Goal: Task Accomplishment & Management: Complete application form

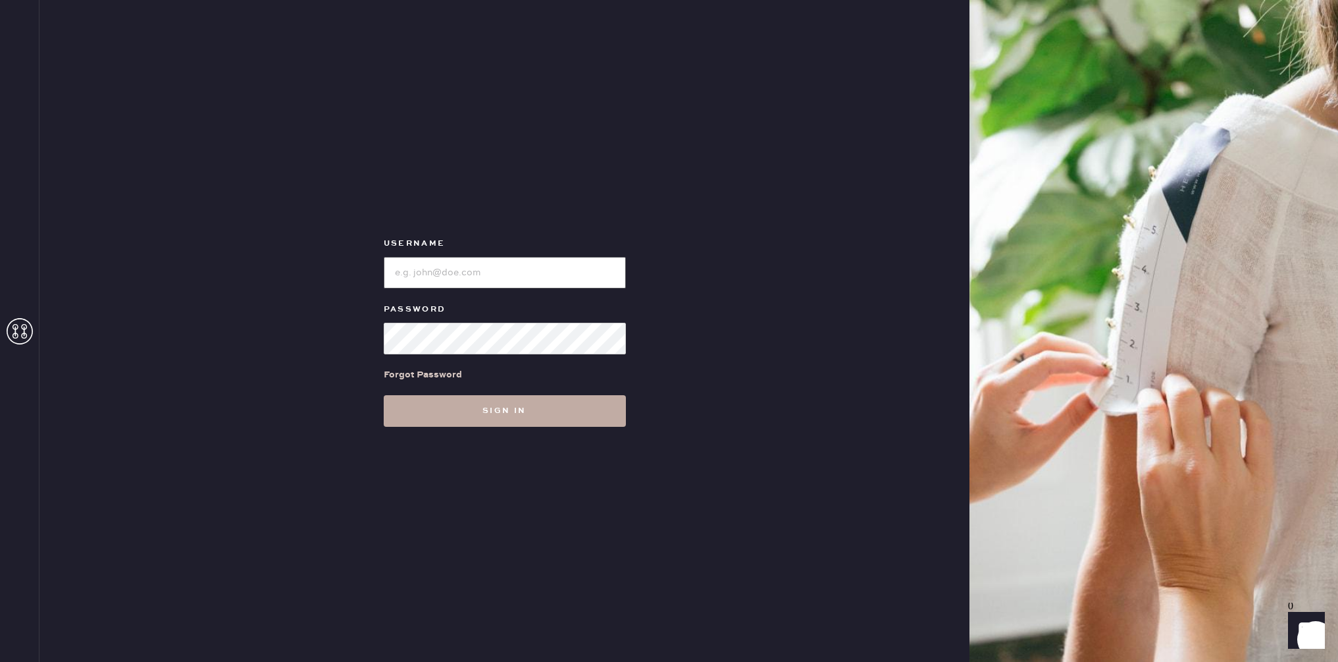
type input "reformationrittenhouse"
drag, startPoint x: 537, startPoint y: 410, endPoint x: 543, endPoint y: 416, distance: 8.4
click at [537, 410] on button "Sign in" at bounding box center [505, 411] width 242 height 32
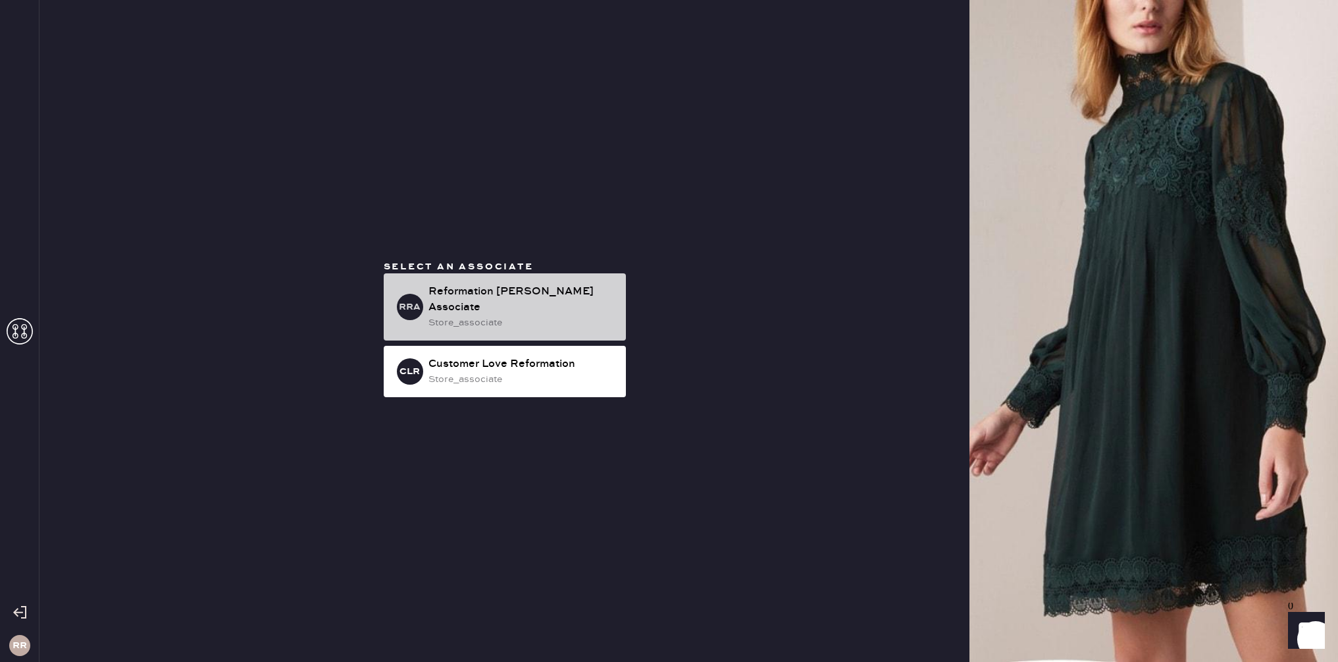
click at [475, 315] on div "store_associate" at bounding box center [522, 322] width 187 height 14
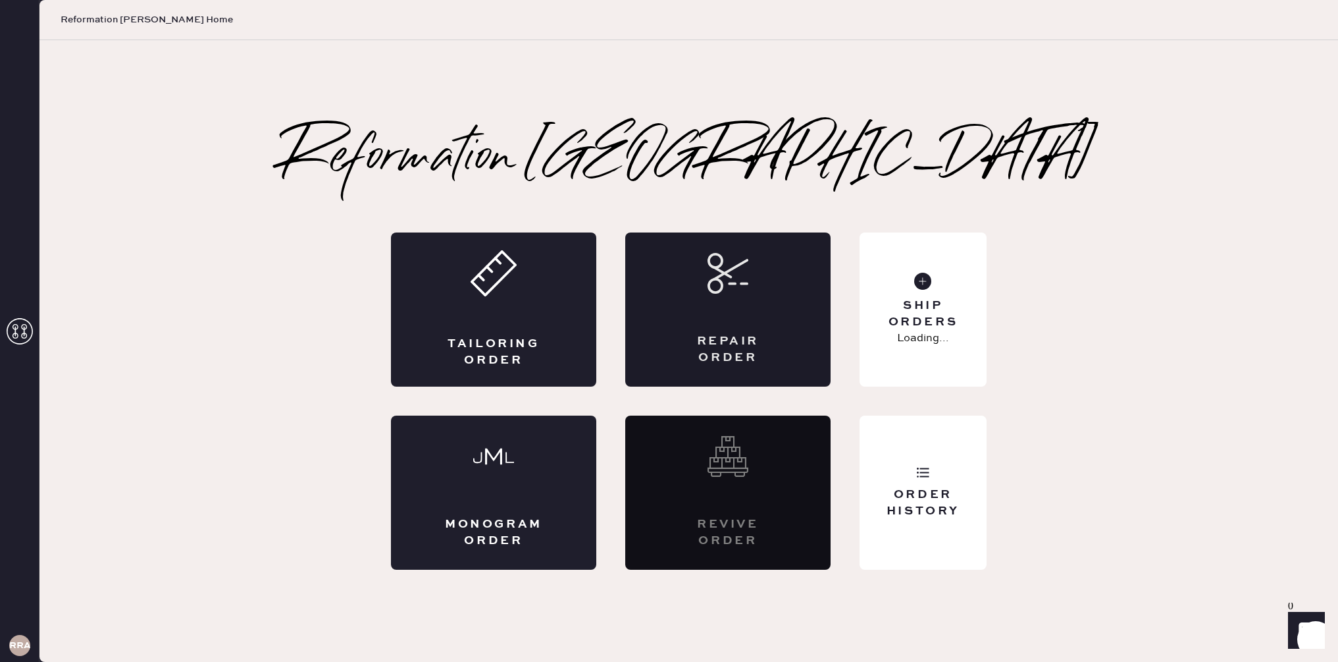
click at [775, 319] on div "Repair Order" at bounding box center [727, 309] width 205 height 154
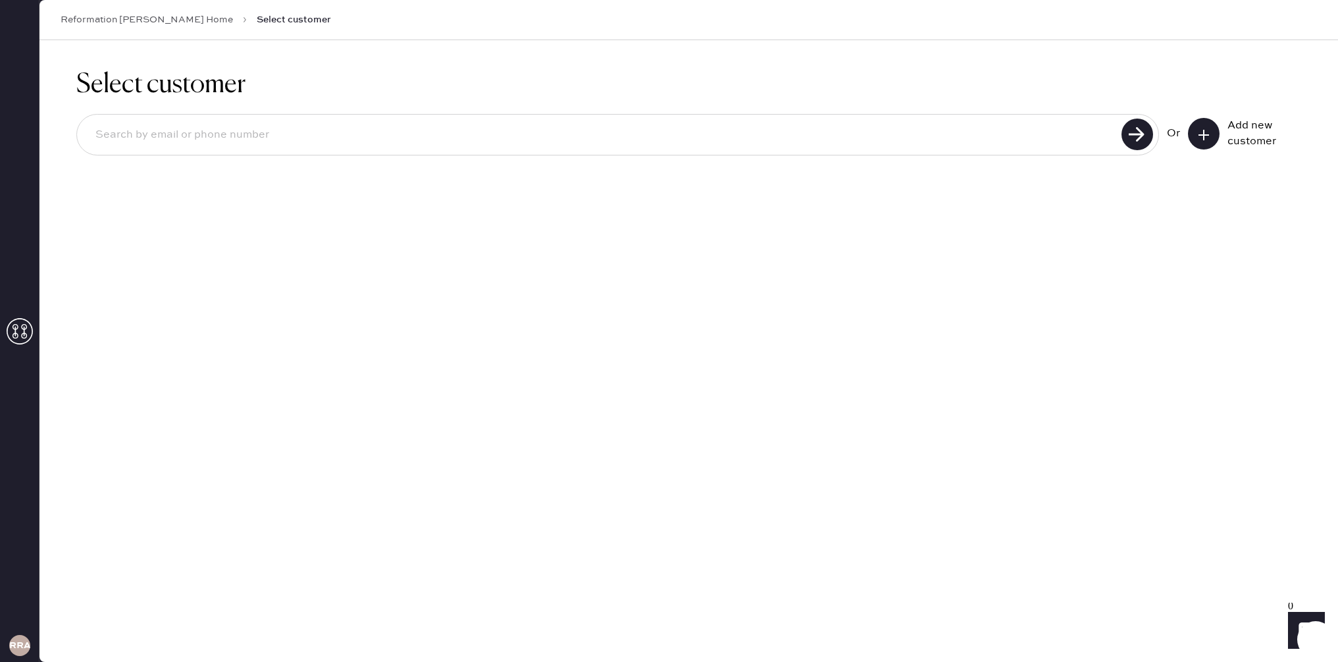
click at [1200, 134] on use at bounding box center [1204, 135] width 11 height 11
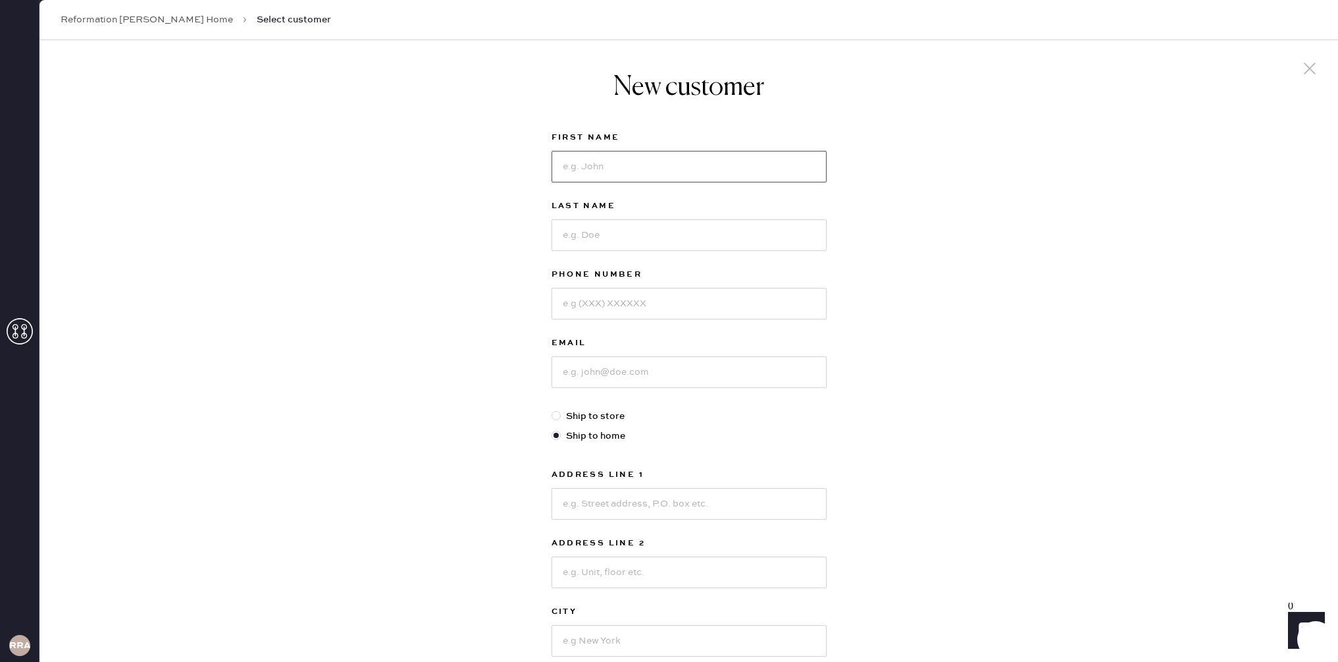
click at [664, 163] on input at bounding box center [689, 167] width 275 height 32
type input "[PERSON_NAME]"
paste input "3054094333"
type input "3054094333"
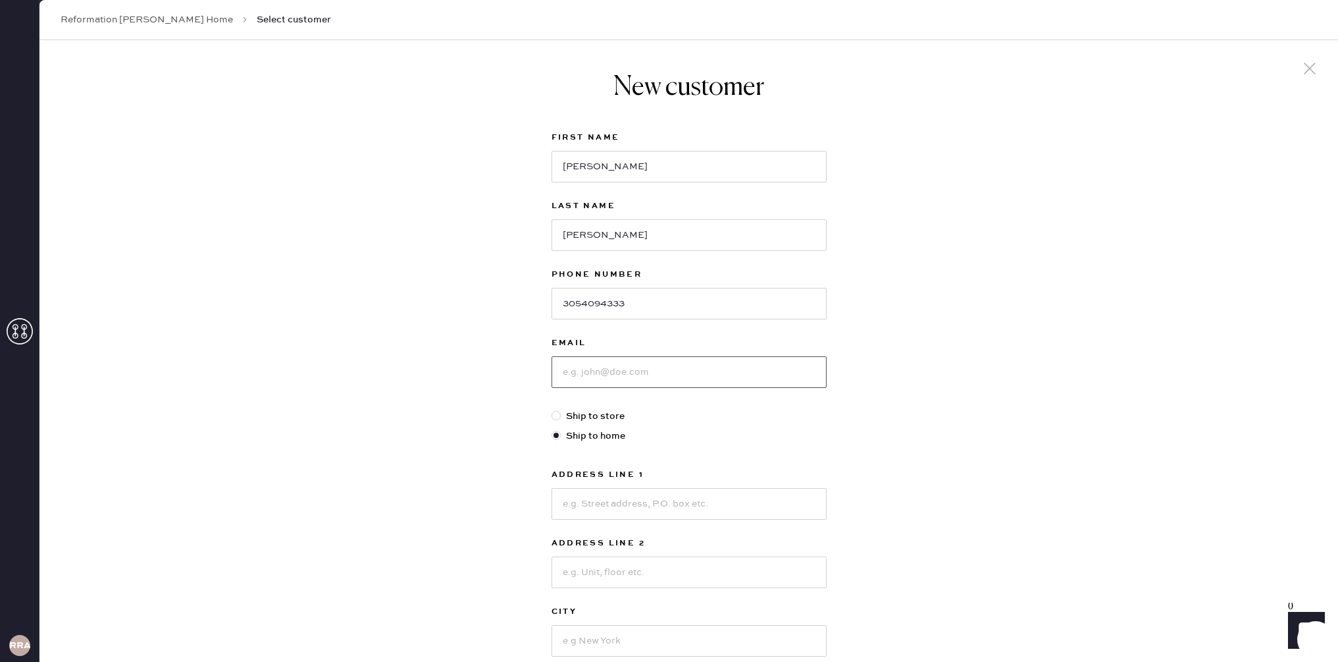
click at [654, 368] on input at bounding box center [689, 372] width 275 height 32
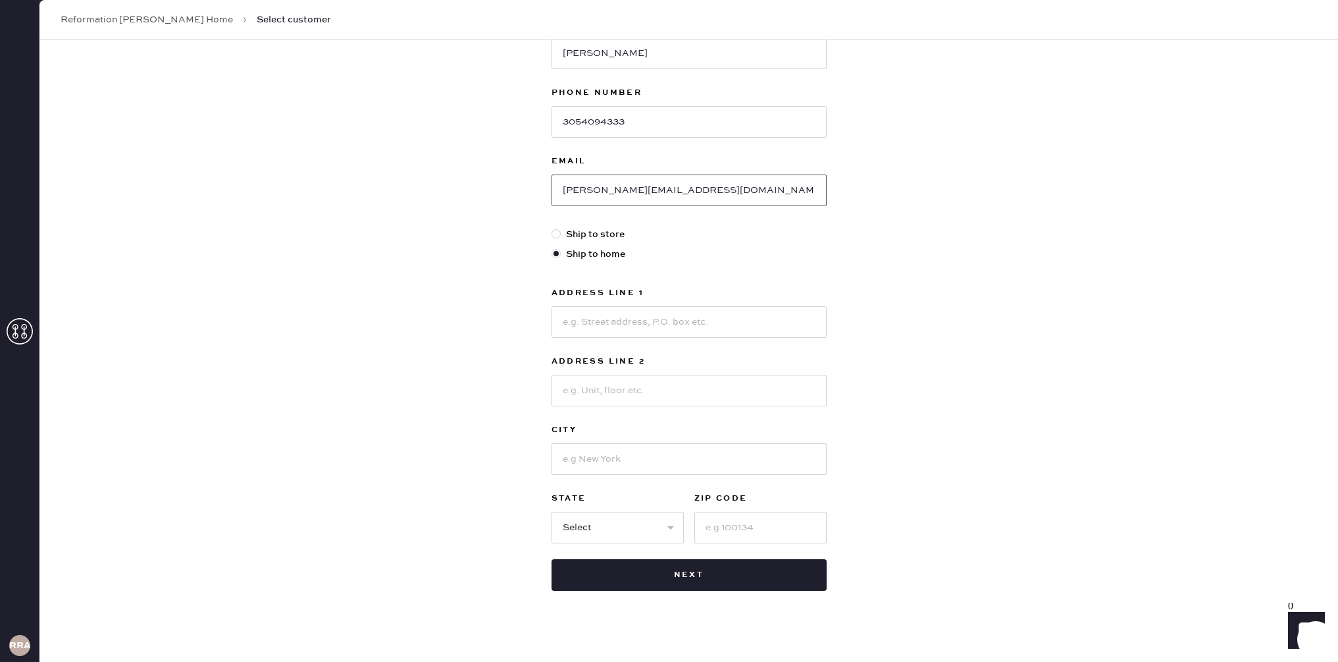
scroll to position [195, 0]
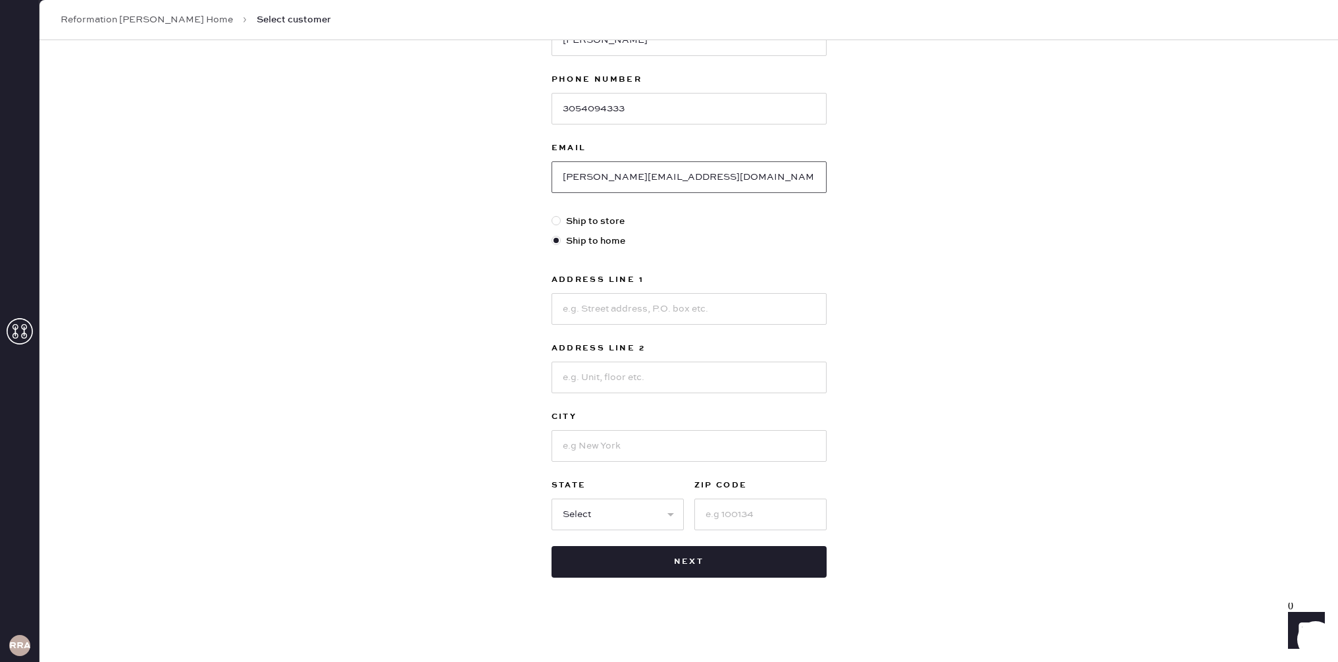
type input "[PERSON_NAME][EMAIL_ADDRESS][DOMAIN_NAME]"
click at [587, 302] on input at bounding box center [689, 309] width 275 height 32
drag, startPoint x: 598, startPoint y: 221, endPoint x: 610, endPoint y: 264, distance: 45.0
click at [598, 221] on label "Ship to store" at bounding box center [689, 221] width 275 height 14
click at [552, 215] on input "Ship to store" at bounding box center [552, 214] width 1 height 1
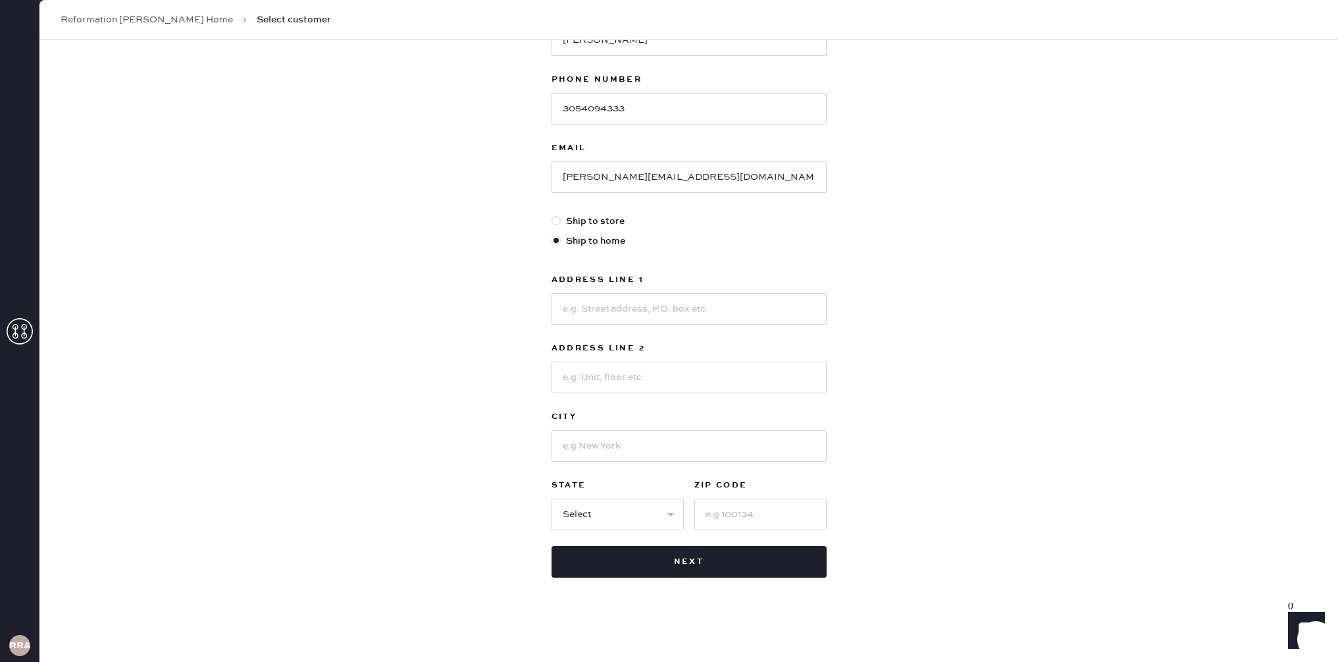
radio input "true"
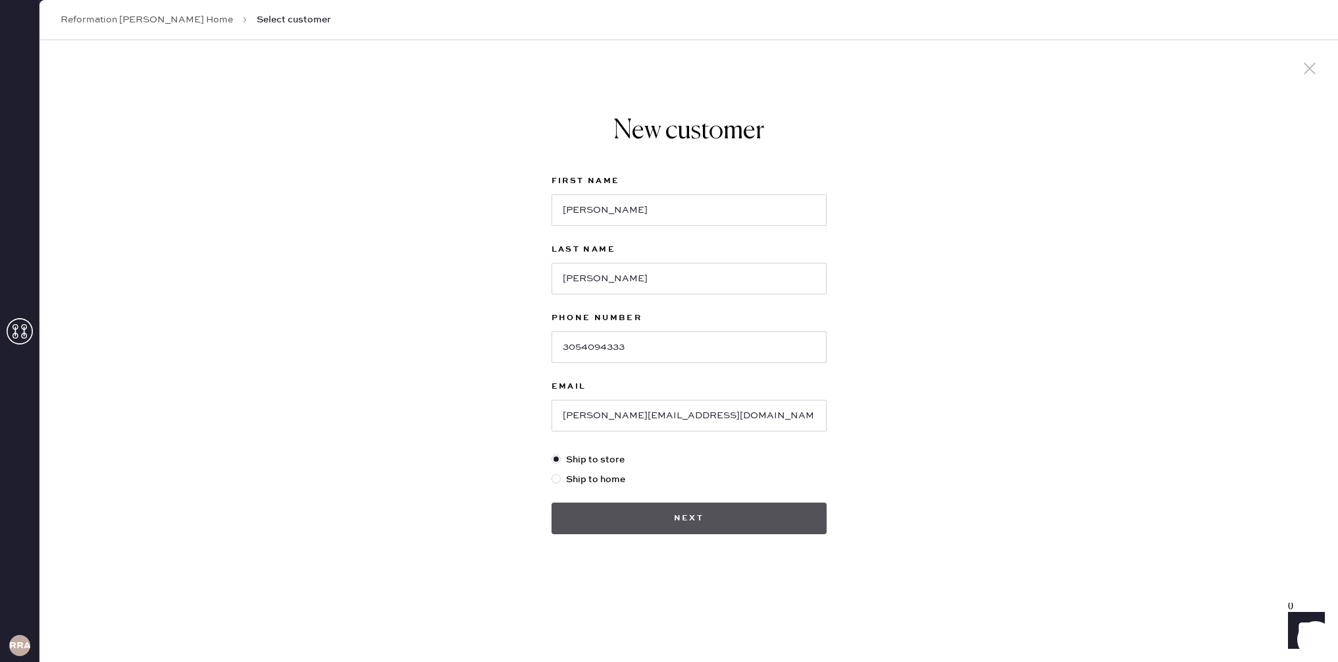
click at [680, 520] on button "Next" at bounding box center [689, 518] width 275 height 32
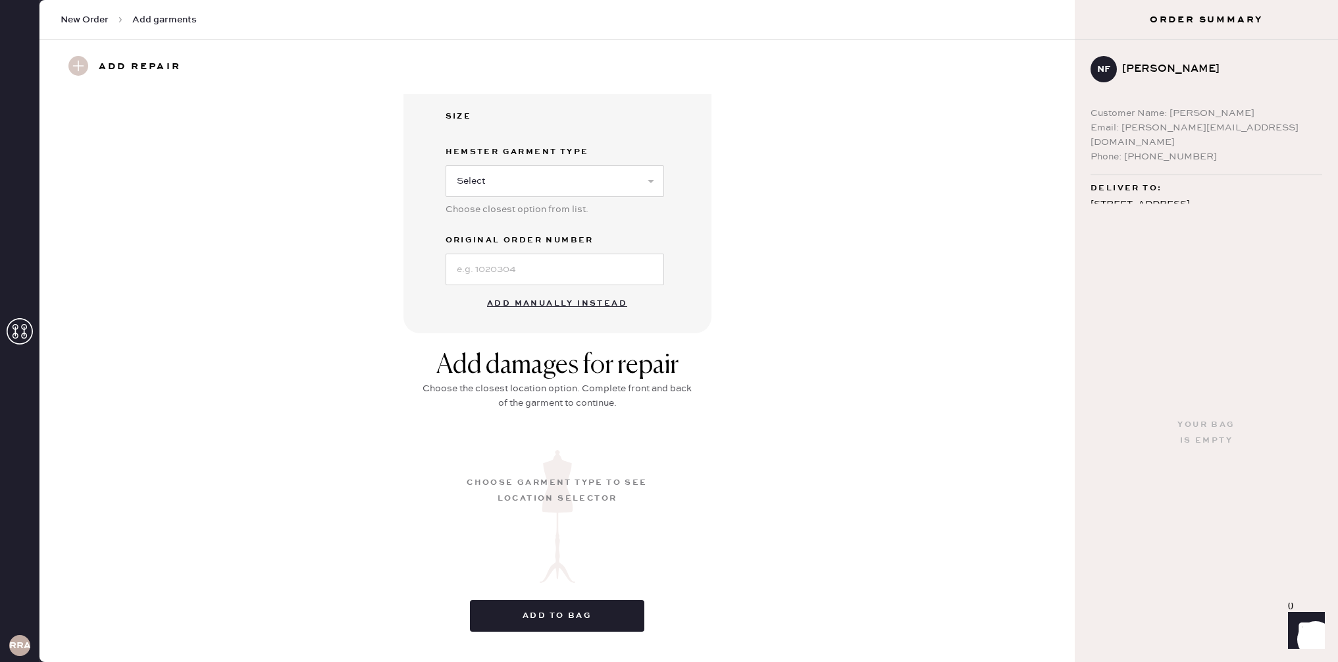
click at [554, 307] on button "Add manually instead" at bounding box center [557, 303] width 156 height 26
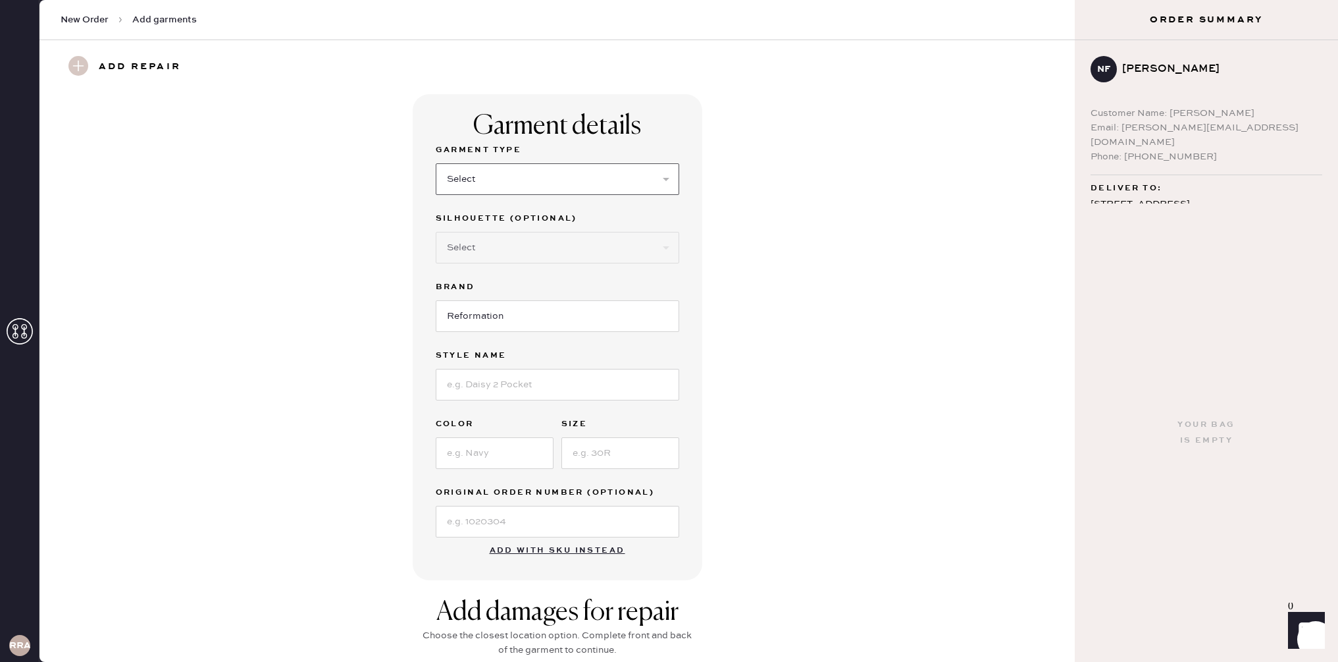
click at [564, 175] on select "Select Basic Skirt Jeans Leggings Pants Shorts Basic Sleeved Dress Basic Sleeve…" at bounding box center [558, 179] width 244 height 32
select select "7"
click at [571, 246] on select "Select Maxi Dress Midi Dress Mini Dress Other" at bounding box center [558, 248] width 244 height 32
select select "31"
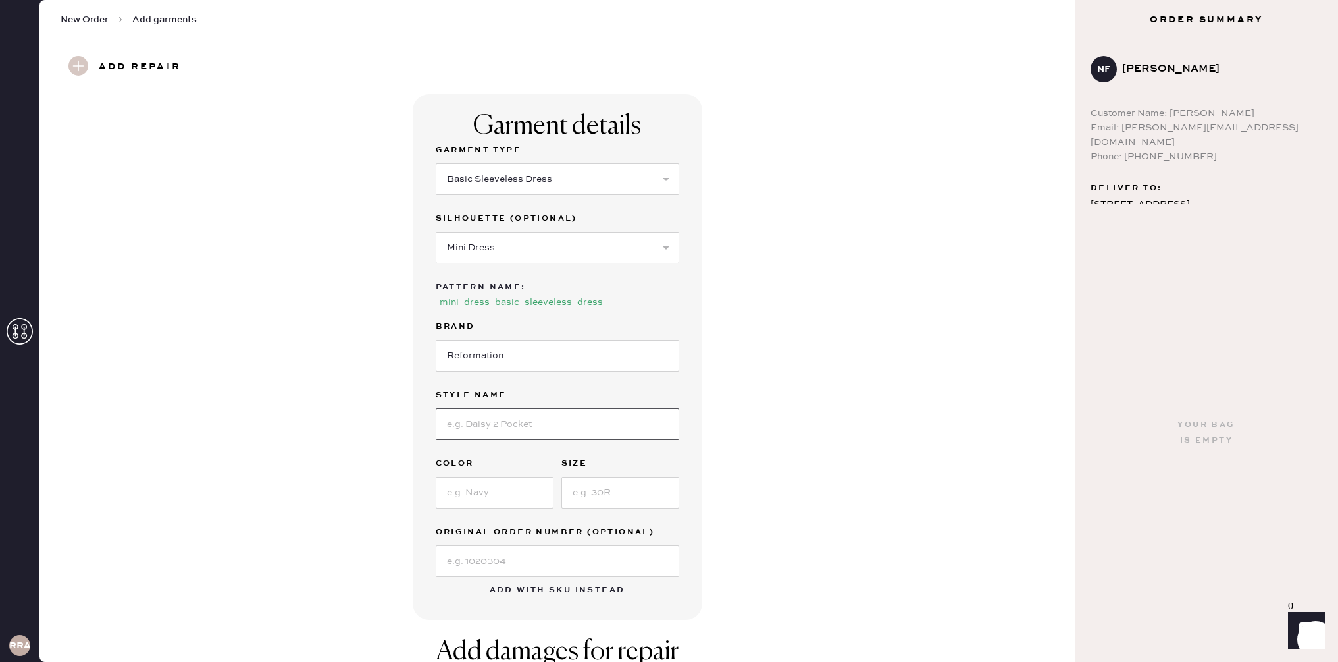
click at [557, 424] on input at bounding box center [558, 424] width 244 height 32
type input "[PERSON_NAME] Mini Dres"
click at [481, 483] on input at bounding box center [495, 493] width 118 height 32
type input "[GEOGRAPHIC_DATA]"
click at [585, 492] on input at bounding box center [621, 493] width 118 height 32
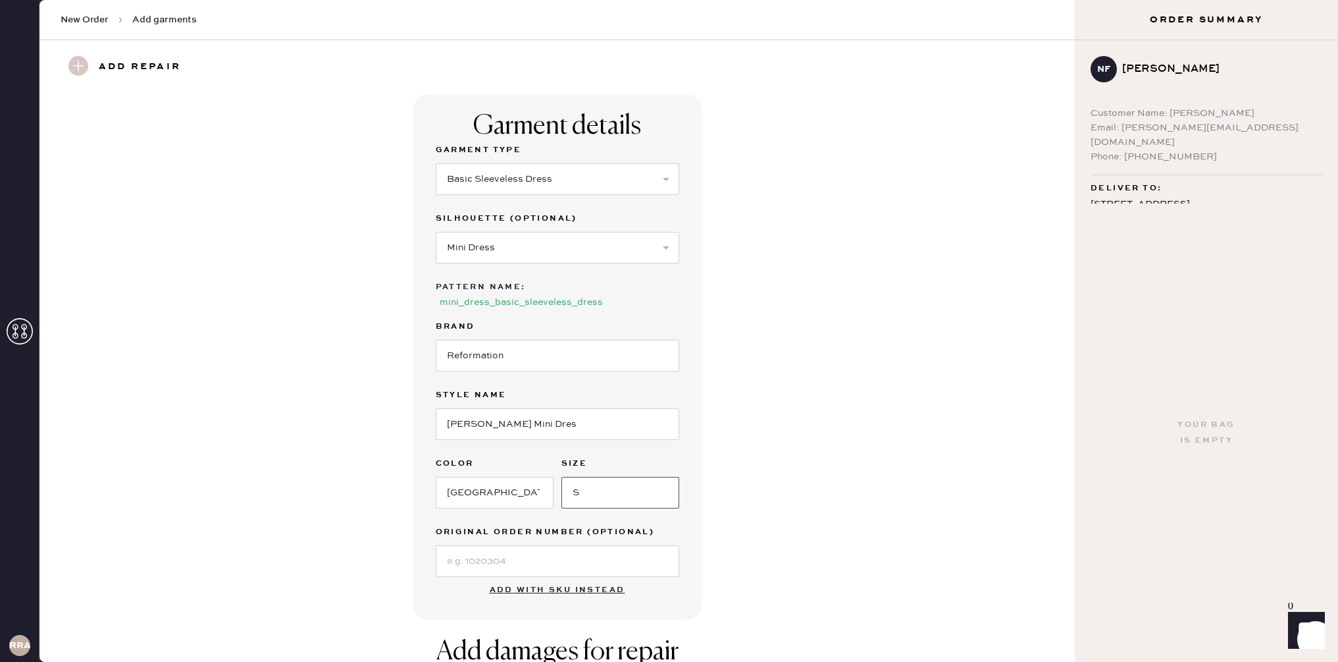
type input "S"
click at [575, 551] on input at bounding box center [558, 561] width 244 height 32
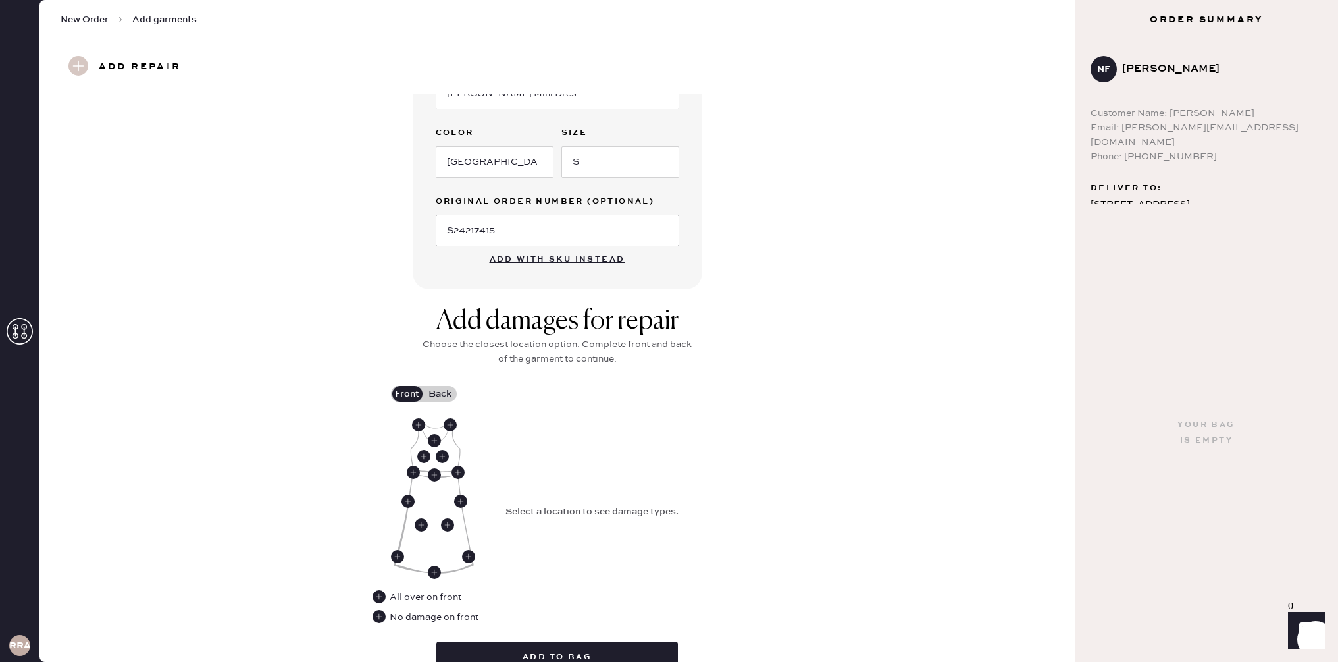
scroll to position [359, 0]
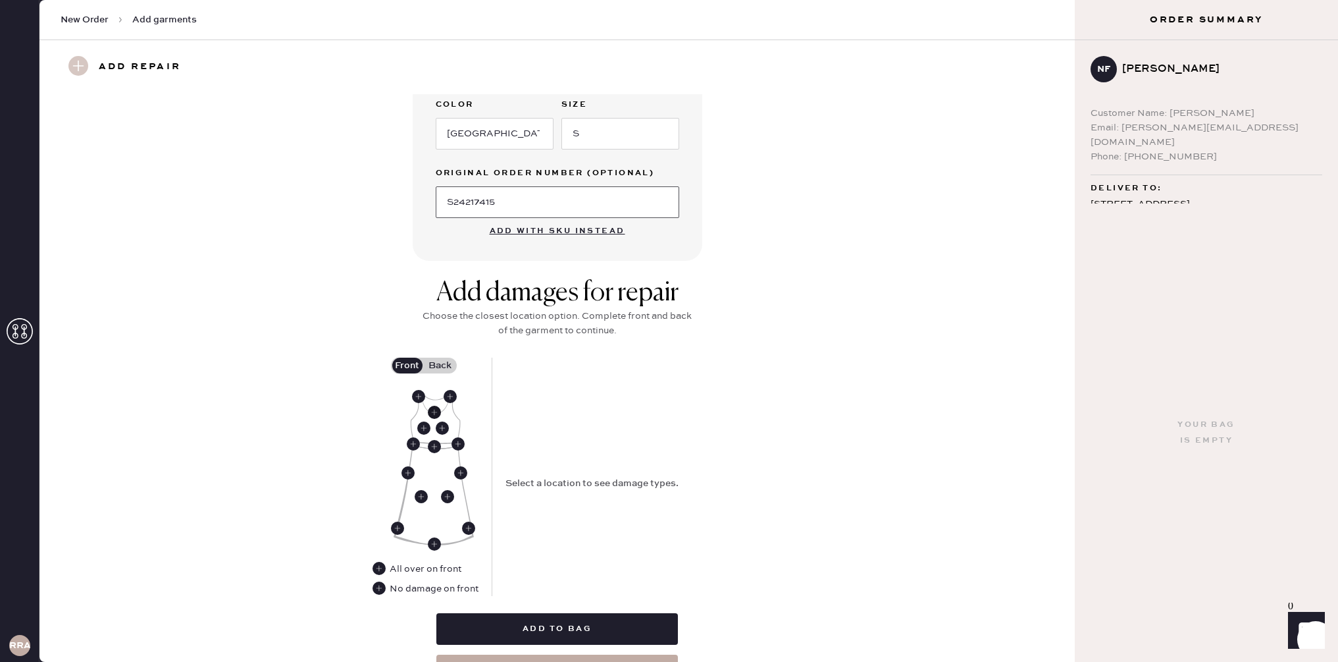
type input "S24217415"
click at [435, 415] on use at bounding box center [434, 412] width 13 height 13
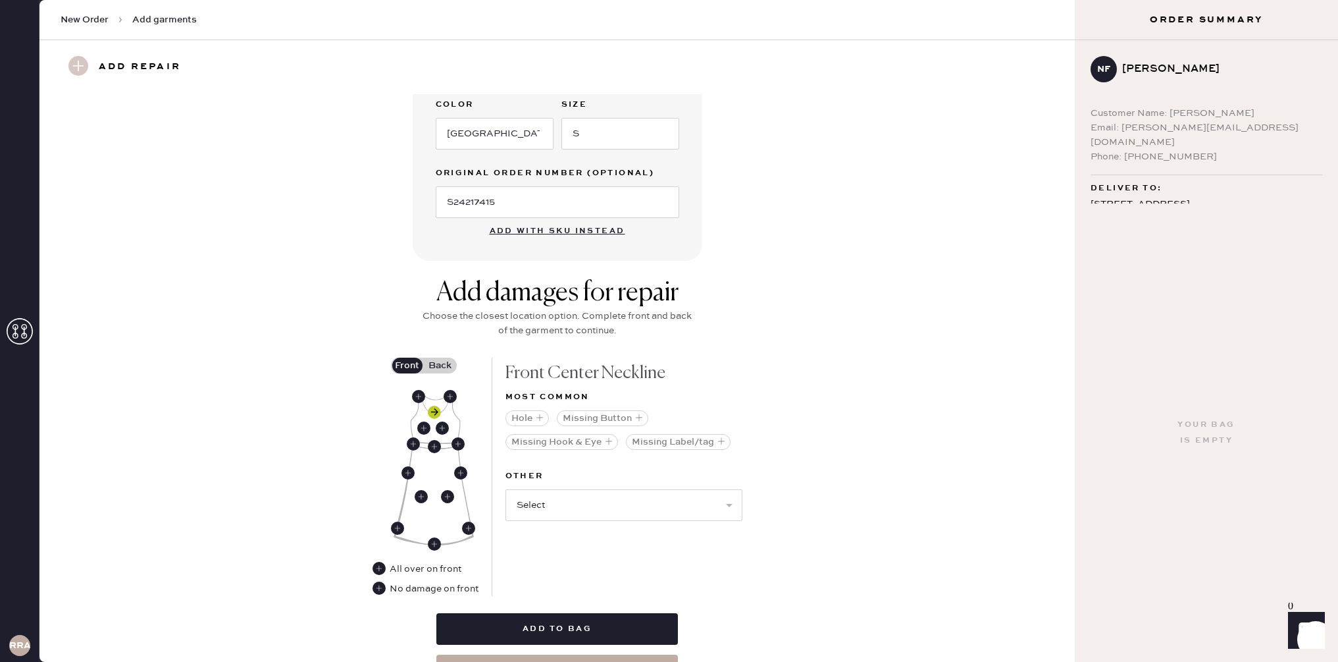
click at [435, 415] on use at bounding box center [434, 412] width 13 height 13
click at [436, 443] on use at bounding box center [434, 446] width 13 height 13
click at [439, 412] on use at bounding box center [434, 412] width 13 height 13
click at [599, 415] on button "Missing Button" at bounding box center [603, 418] width 92 height 16
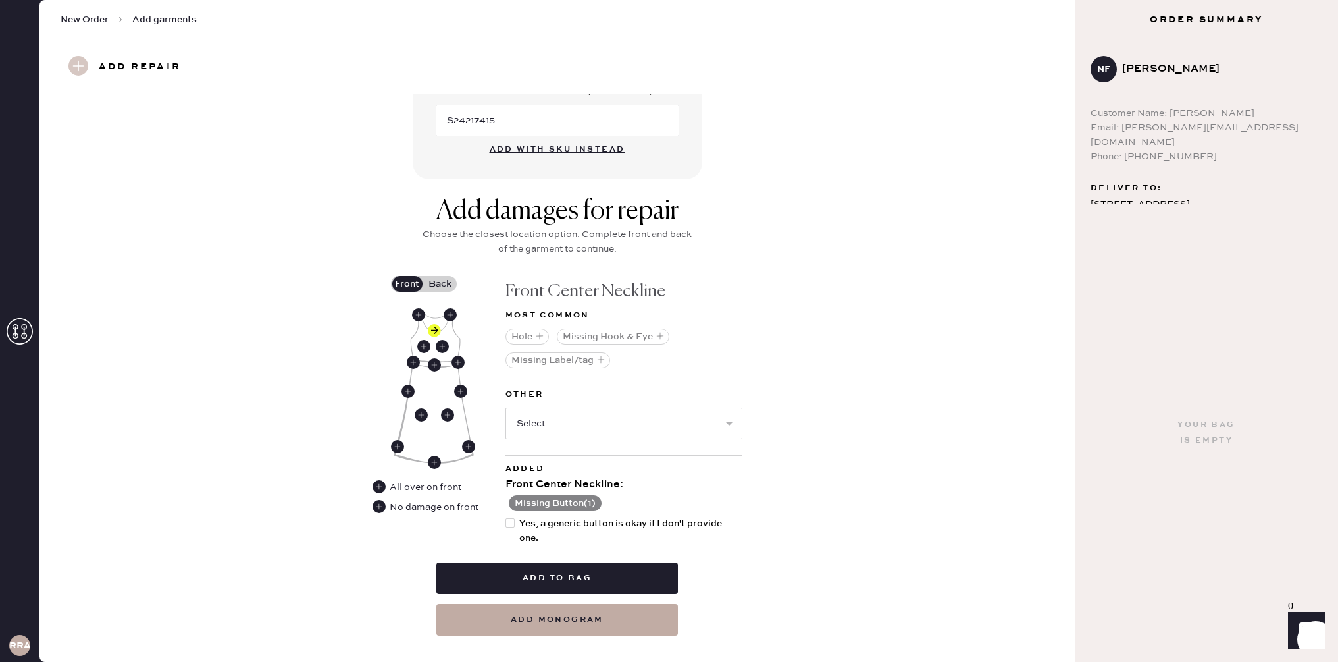
scroll to position [462, 0]
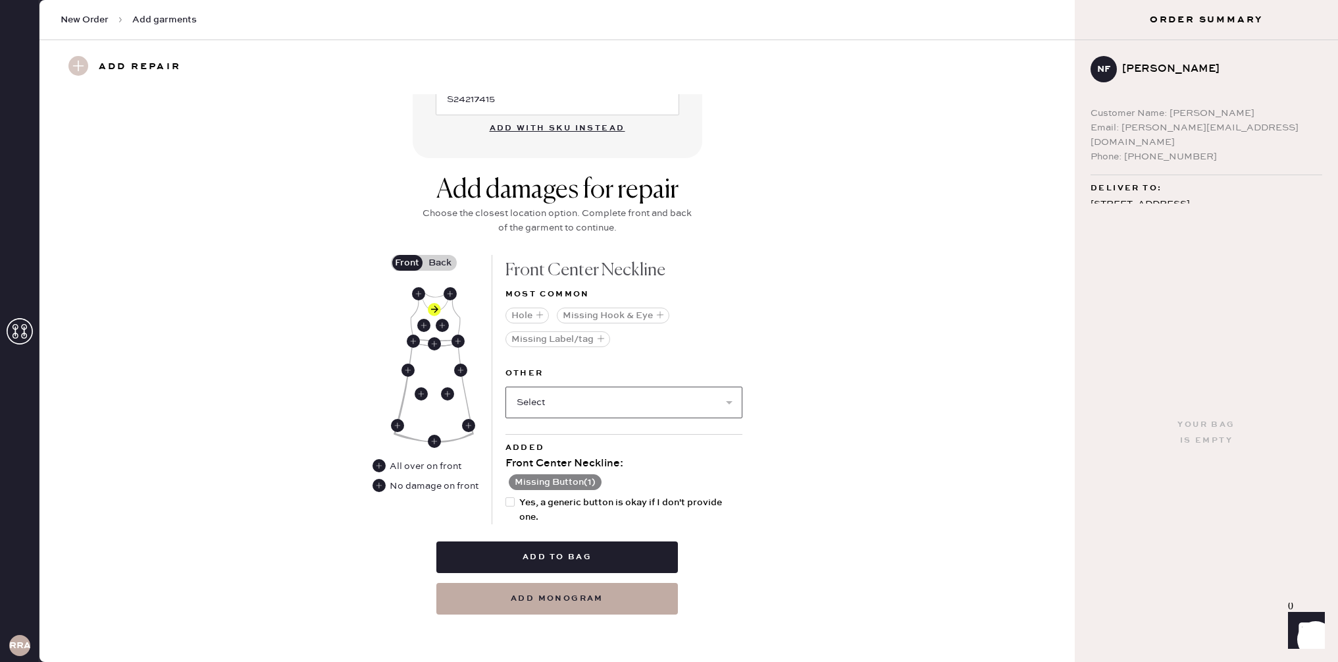
click at [639, 394] on select "Select Broken / Ripped Hem Broken Beads Broken Belt Loop Broken Button Broken C…" at bounding box center [624, 402] width 237 height 32
click at [568, 498] on span "Yes, a generic button is okay if I don't provide one." at bounding box center [630, 509] width 223 height 29
click at [506, 496] on input "Yes, a generic button is okay if I don't provide one." at bounding box center [506, 495] width 1 height 1
checkbox input "true"
drag, startPoint x: 448, startPoint y: 264, endPoint x: 500, endPoint y: 312, distance: 70.8
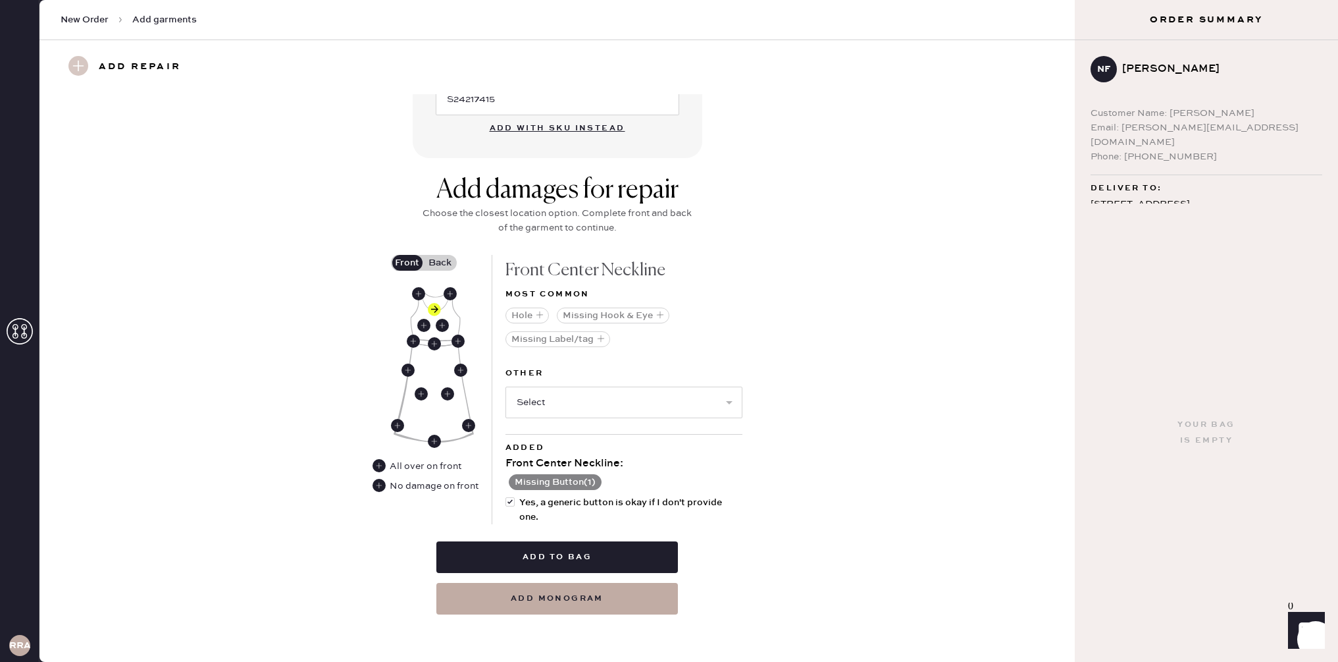
click at [448, 263] on label "Back" at bounding box center [440, 263] width 33 height 16
click at [440, 263] on input "Back" at bounding box center [440, 263] width 0 height 0
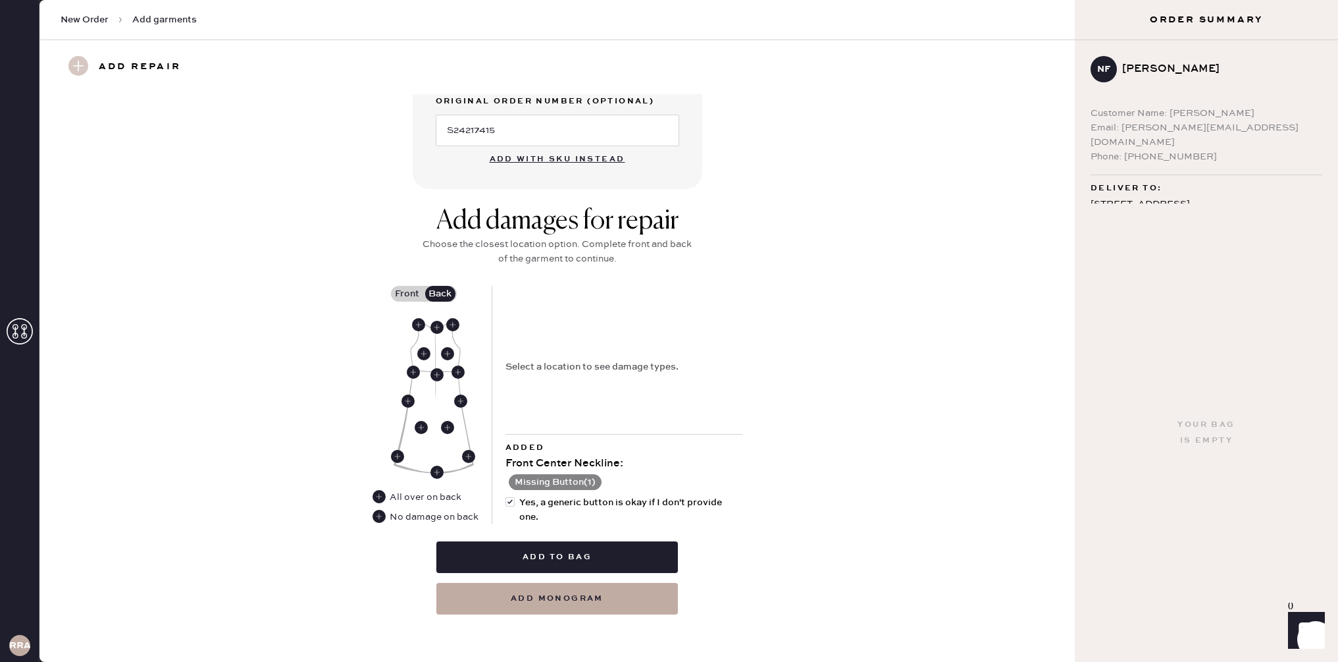
click at [405, 296] on label "Front" at bounding box center [407, 294] width 33 height 16
click at [408, 294] on input "Front" at bounding box center [408, 294] width 0 height 0
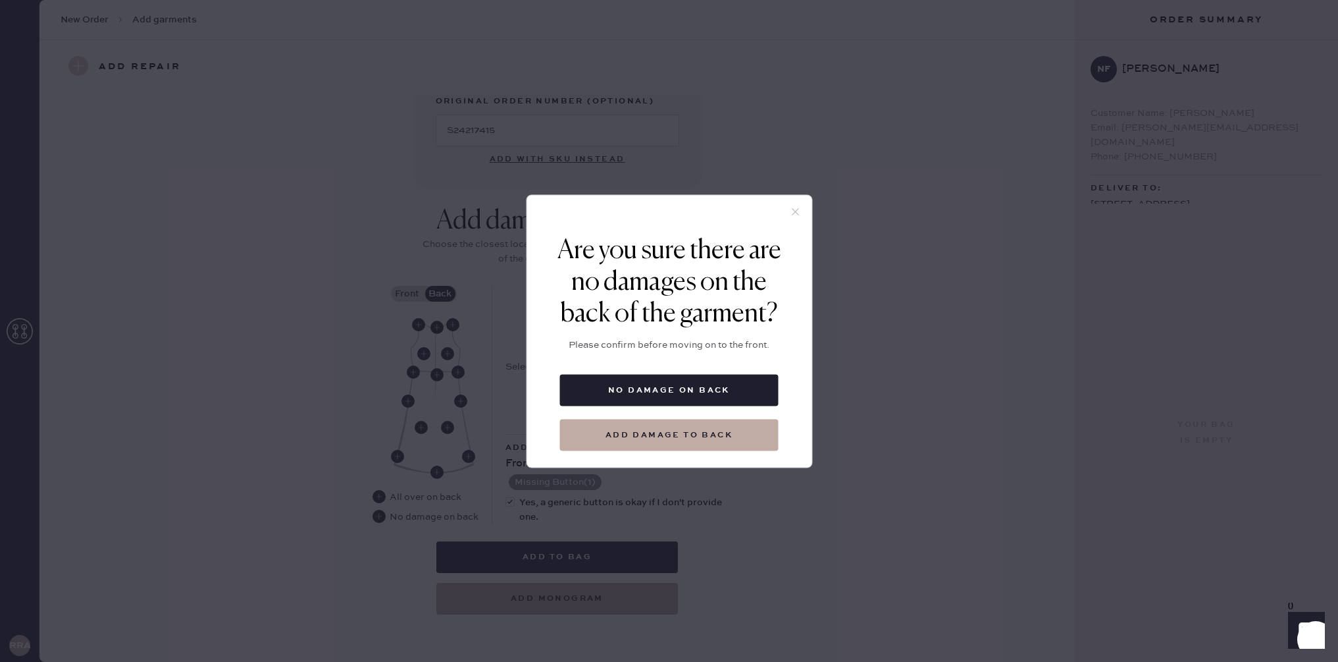
click at [737, 388] on button "No damage on back" at bounding box center [669, 390] width 219 height 32
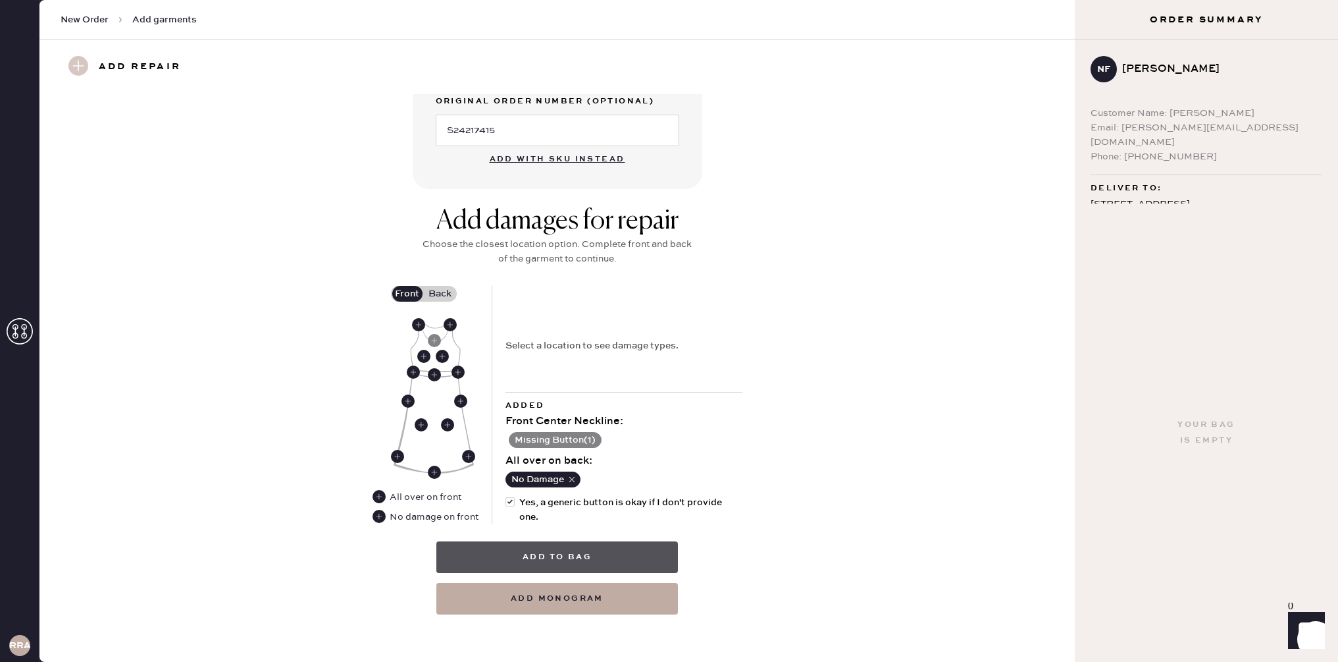
click at [623, 559] on button "Add to bag" at bounding box center [557, 557] width 242 height 32
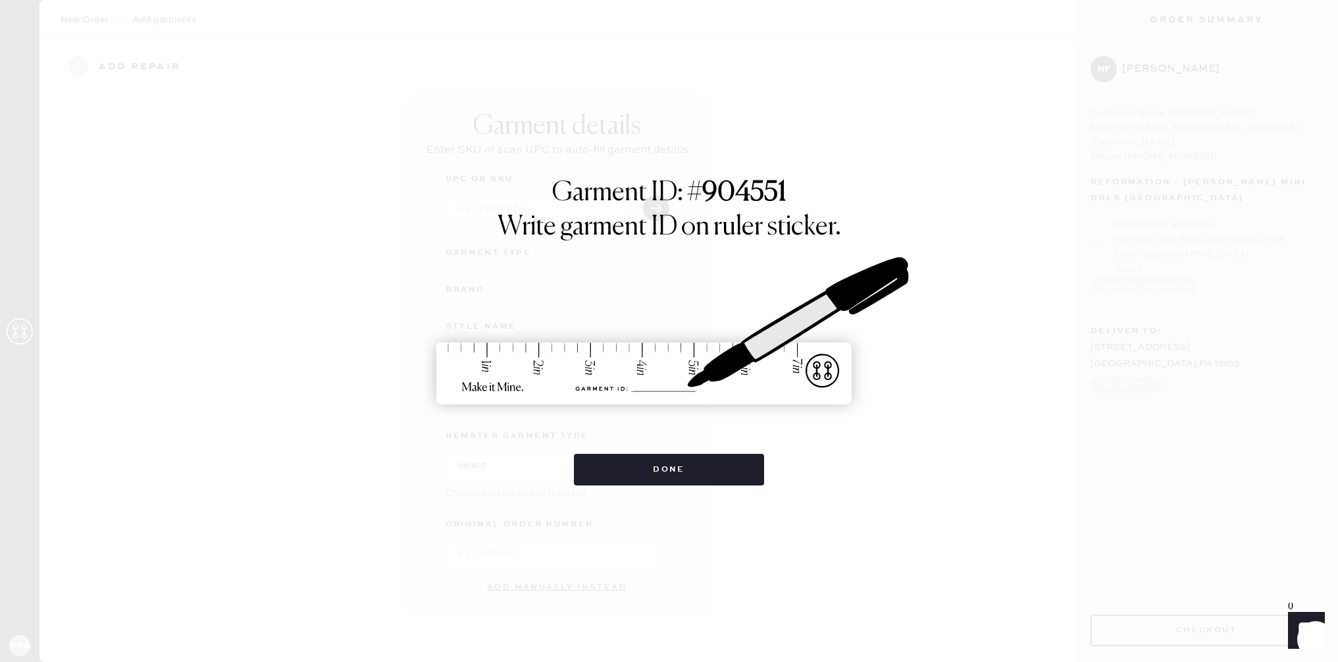
scroll to position [0, 0]
click at [693, 469] on button "Done" at bounding box center [669, 470] width 190 height 32
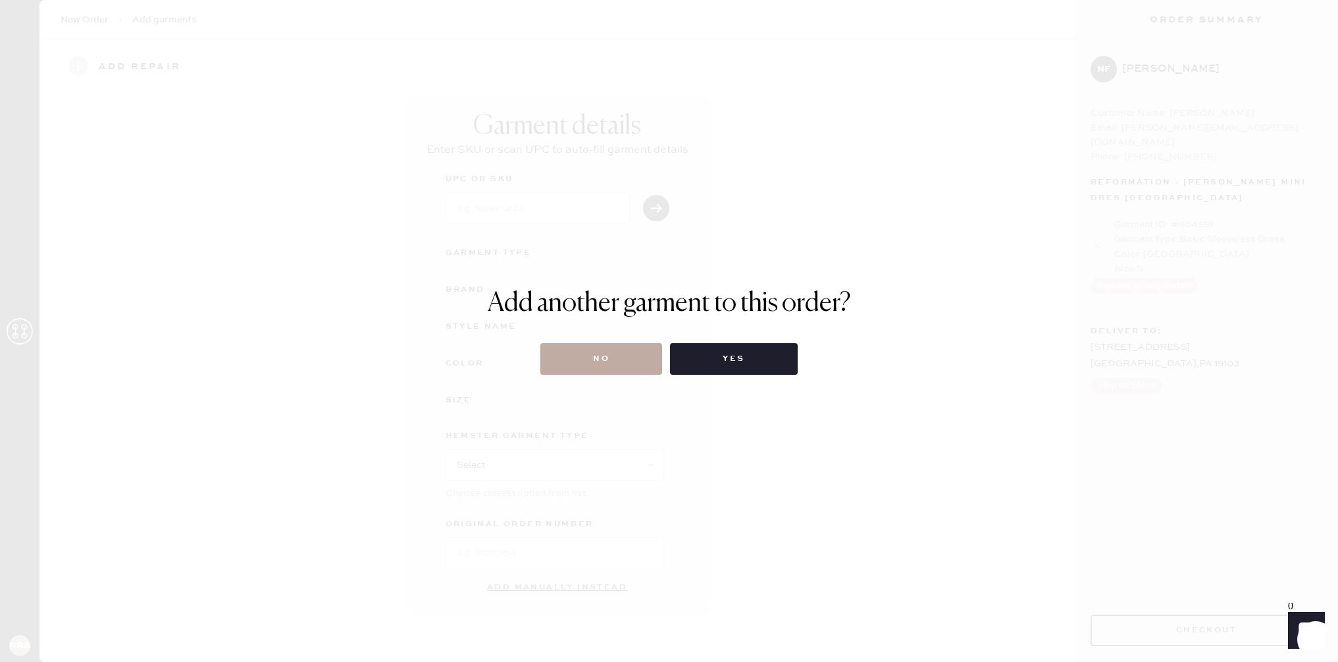
click at [594, 357] on button "No" at bounding box center [602, 359] width 122 height 32
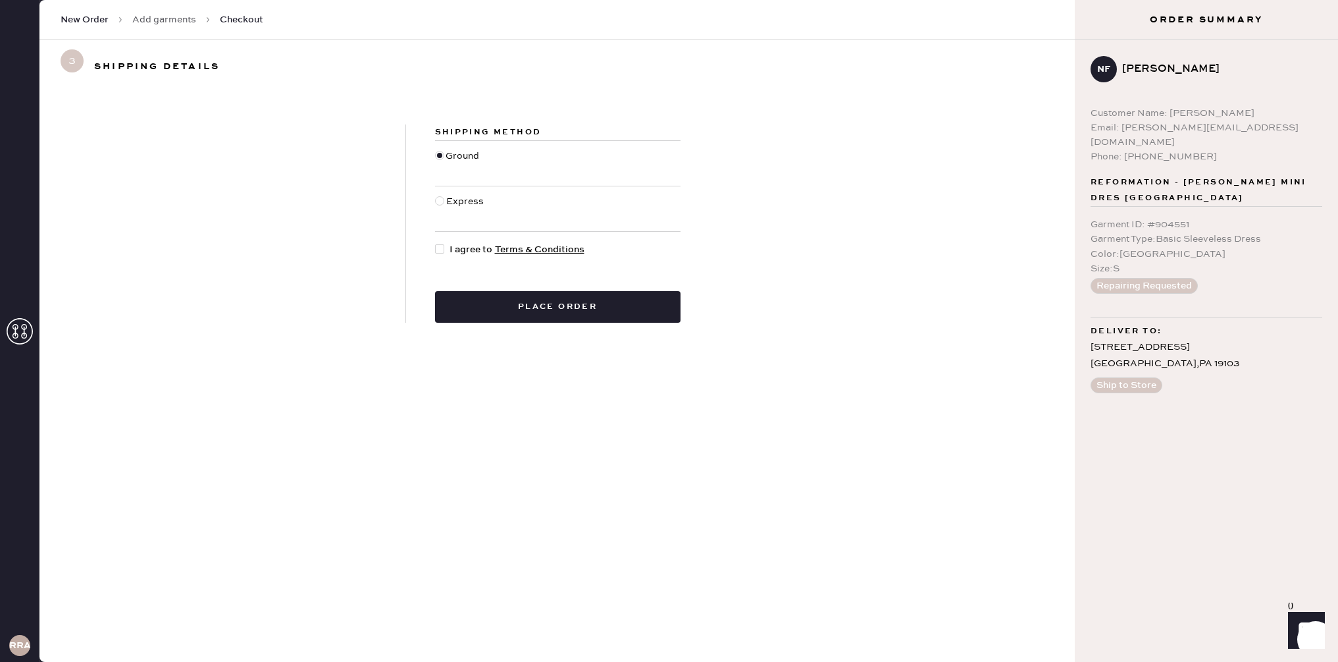
drag, startPoint x: 446, startPoint y: 244, endPoint x: 452, endPoint y: 250, distance: 8.4
click at [447, 244] on div at bounding box center [442, 249] width 14 height 14
click at [436, 243] on input "I agree to Terms & Conditions" at bounding box center [435, 242] width 1 height 1
checkbox input "true"
click at [513, 336] on div "Shipping Method Ground Express I agree to Terms & Conditions Place order" at bounding box center [558, 223] width 1036 height 261
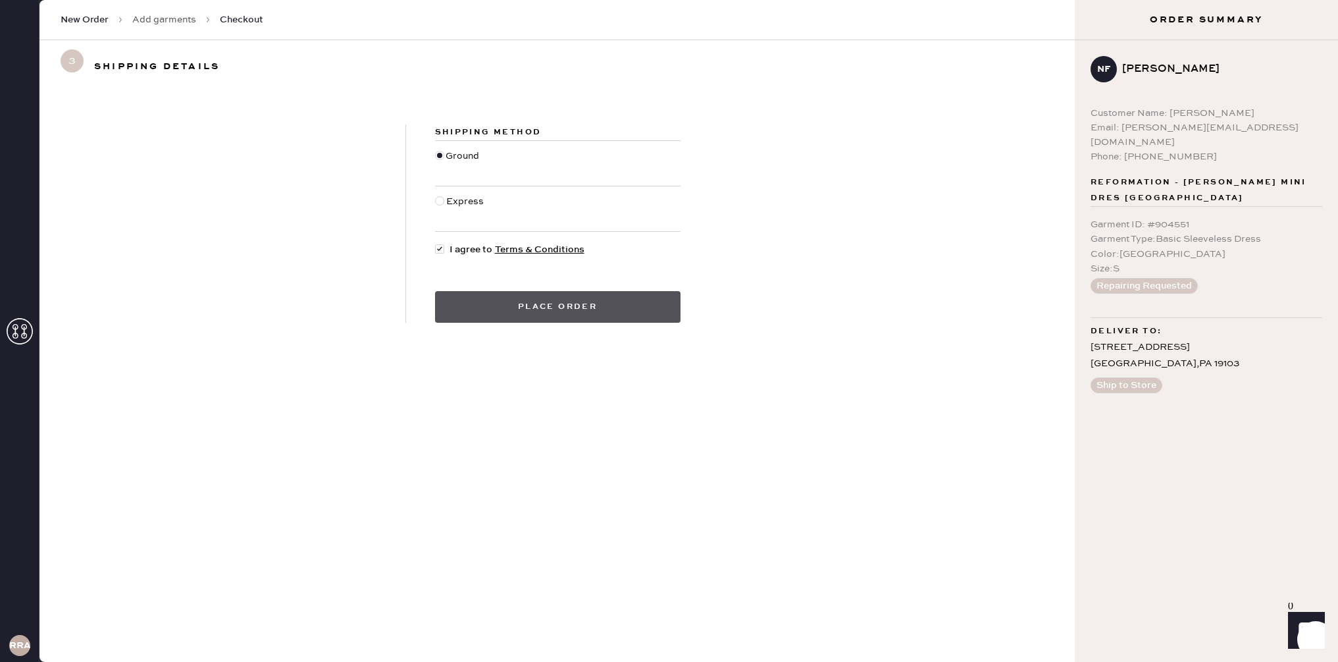
click at [515, 320] on button "Place order" at bounding box center [558, 307] width 246 height 32
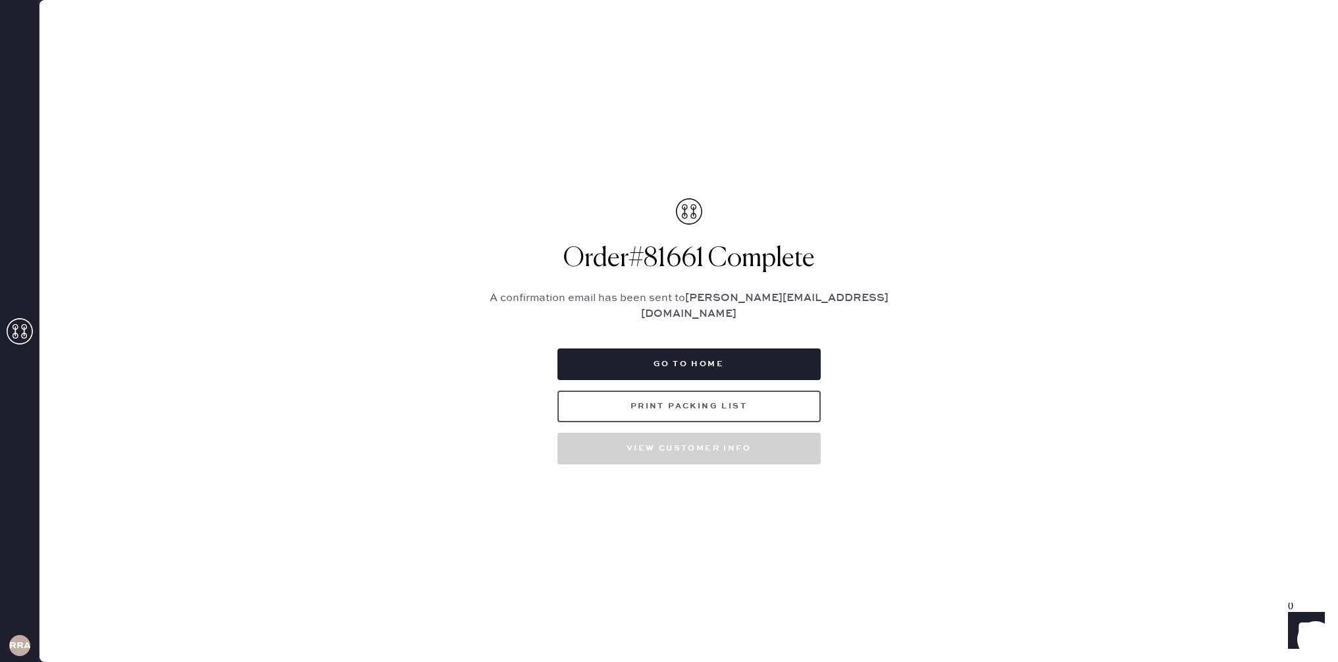
click at [671, 399] on button "Print Packing List" at bounding box center [689, 406] width 263 height 32
click at [18, 340] on icon at bounding box center [20, 331] width 26 height 26
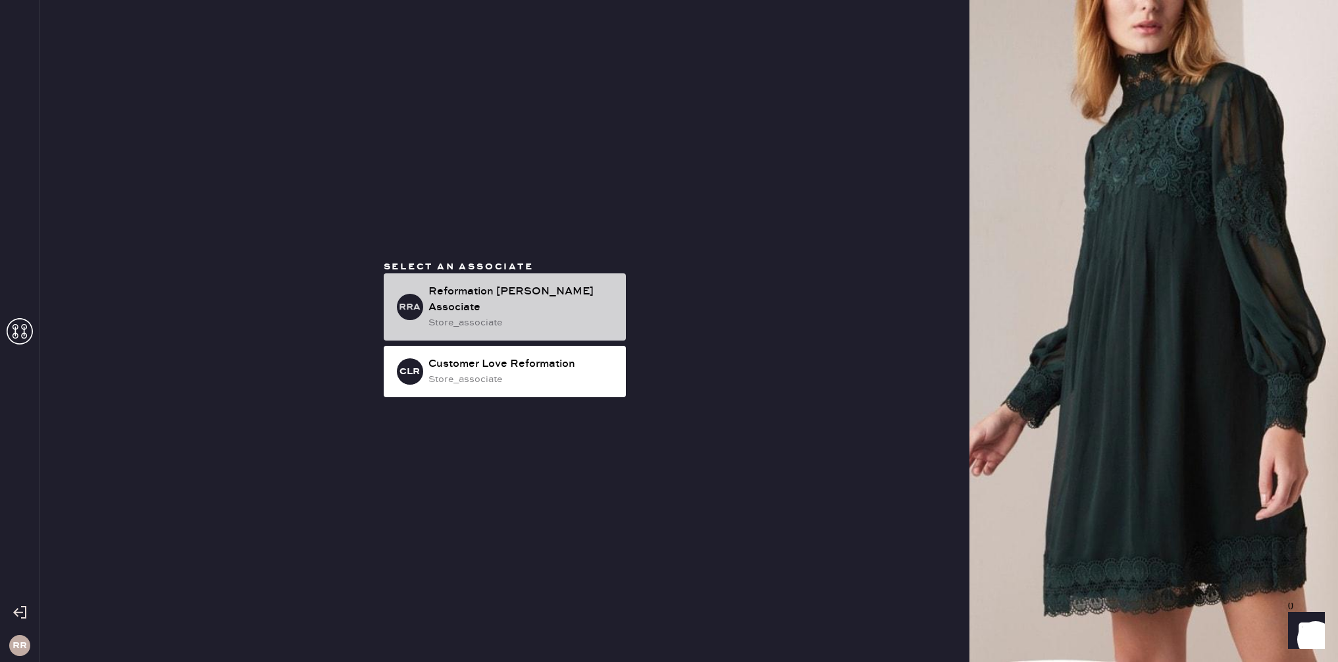
click at [445, 315] on div "store_associate" at bounding box center [522, 322] width 187 height 14
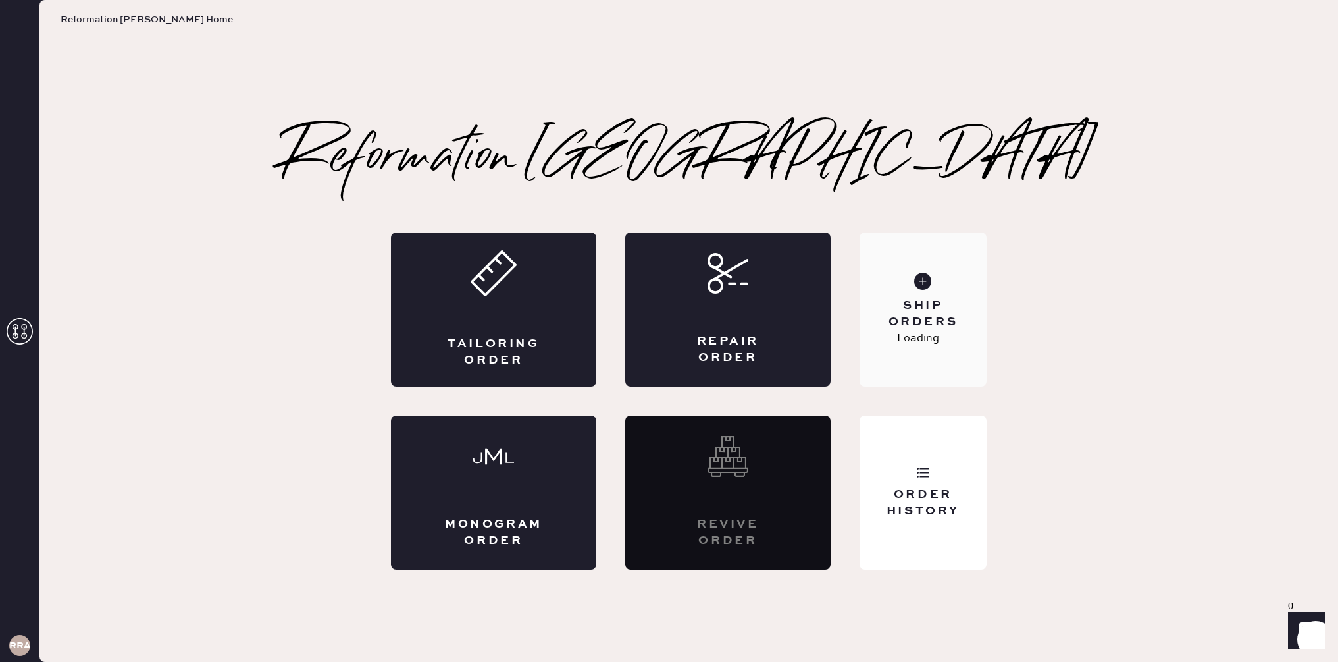
click at [941, 296] on div "Ship Orders Loading..." at bounding box center [923, 309] width 127 height 154
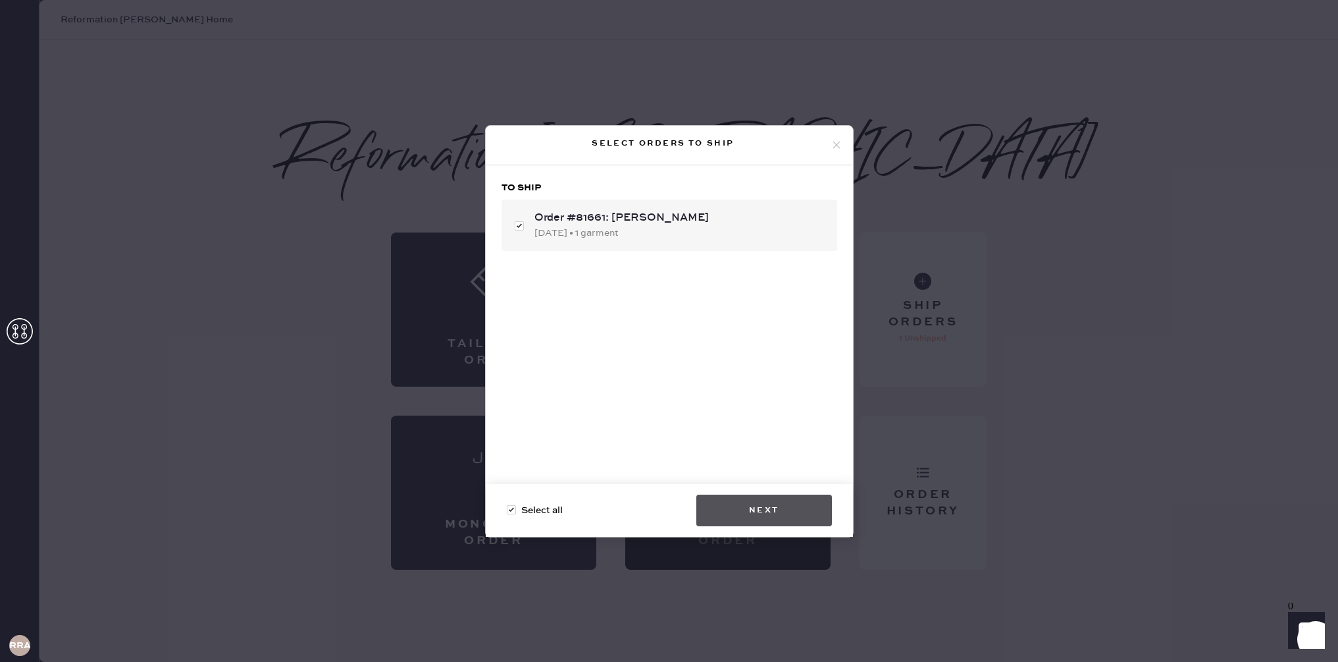
click at [805, 517] on button "Next" at bounding box center [765, 510] width 136 height 32
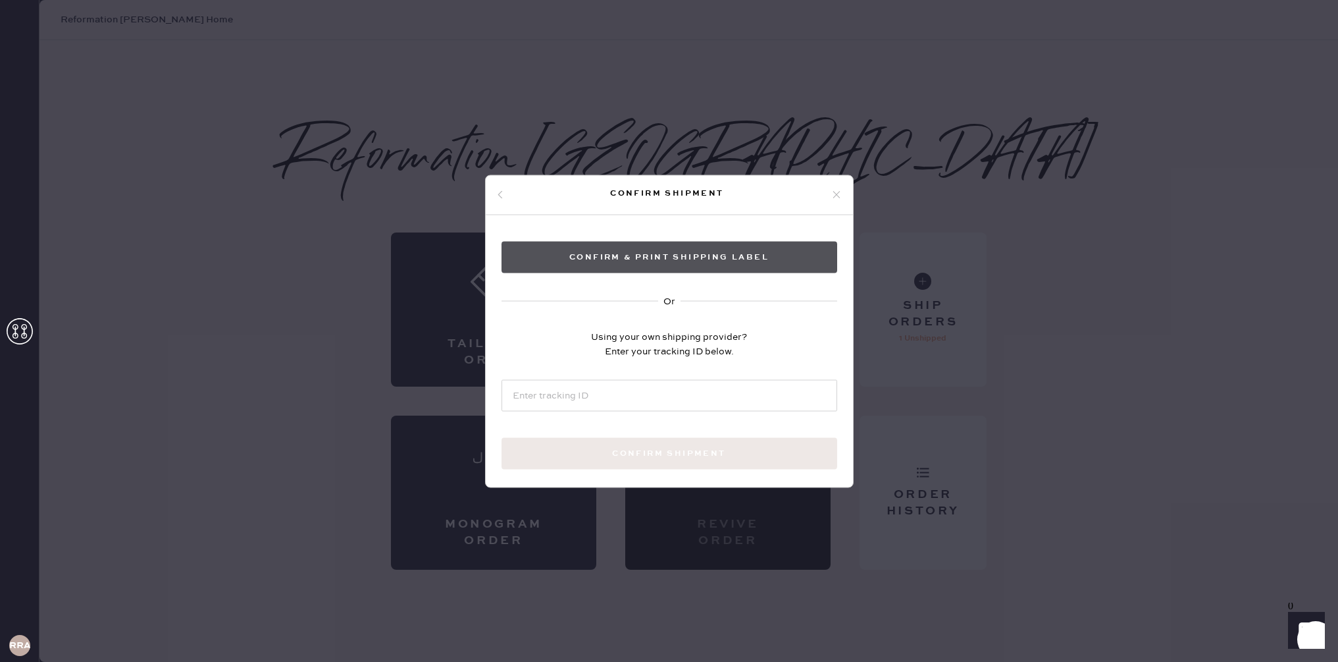
click at [793, 249] on button "Confirm & Print shipping label" at bounding box center [670, 257] width 336 height 32
